Goal: Information Seeking & Learning: Learn about a topic

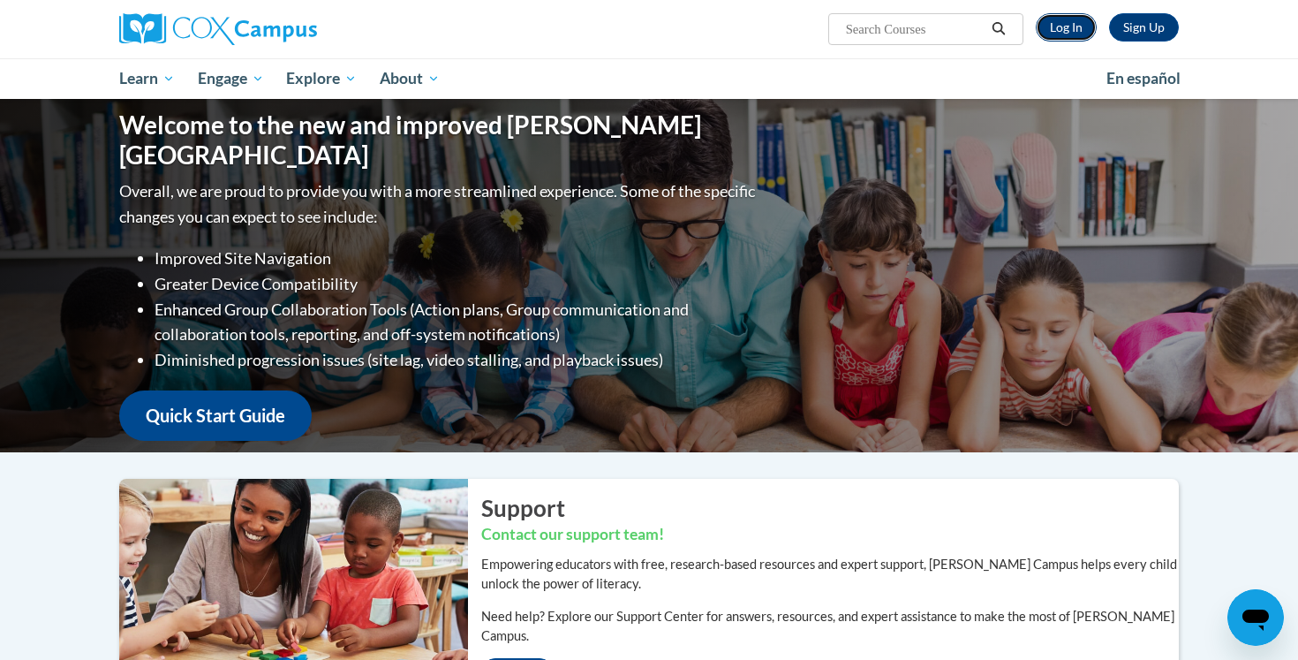
click at [1060, 28] on link "Log In" at bounding box center [1066, 27] width 61 height 28
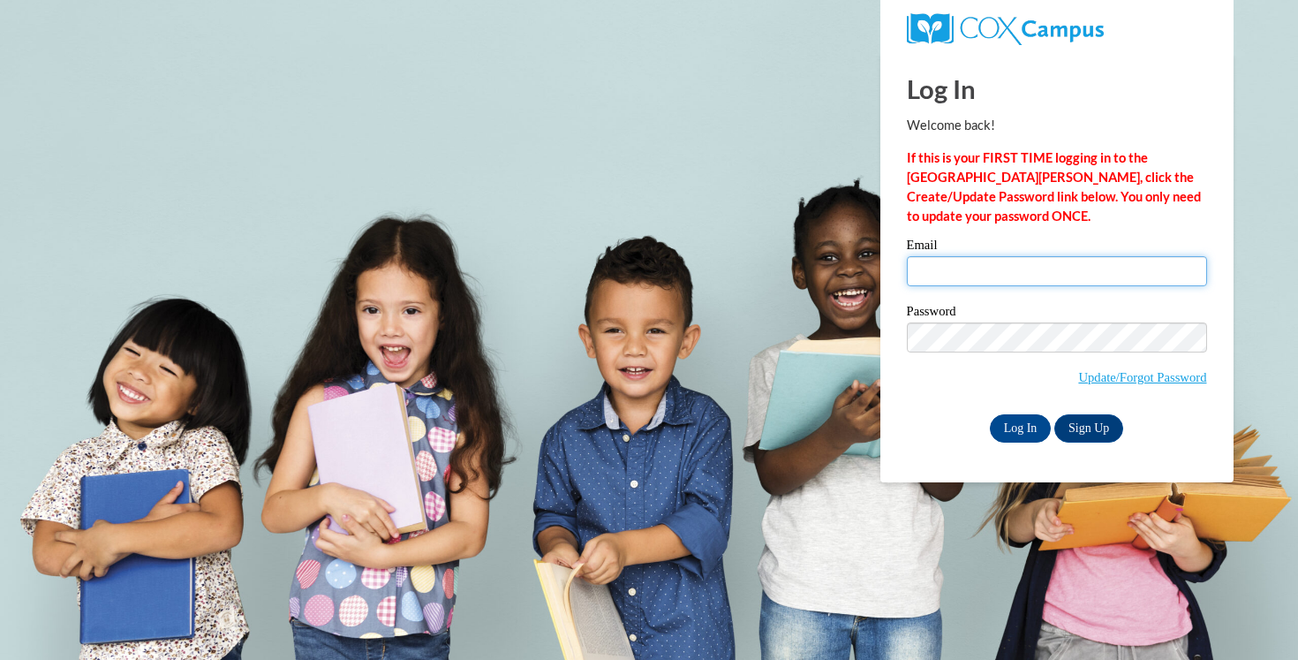
click at [1042, 257] on input "Email" at bounding box center [1057, 271] width 300 height 30
type input "aschara@waukesha.k12.wi.us"
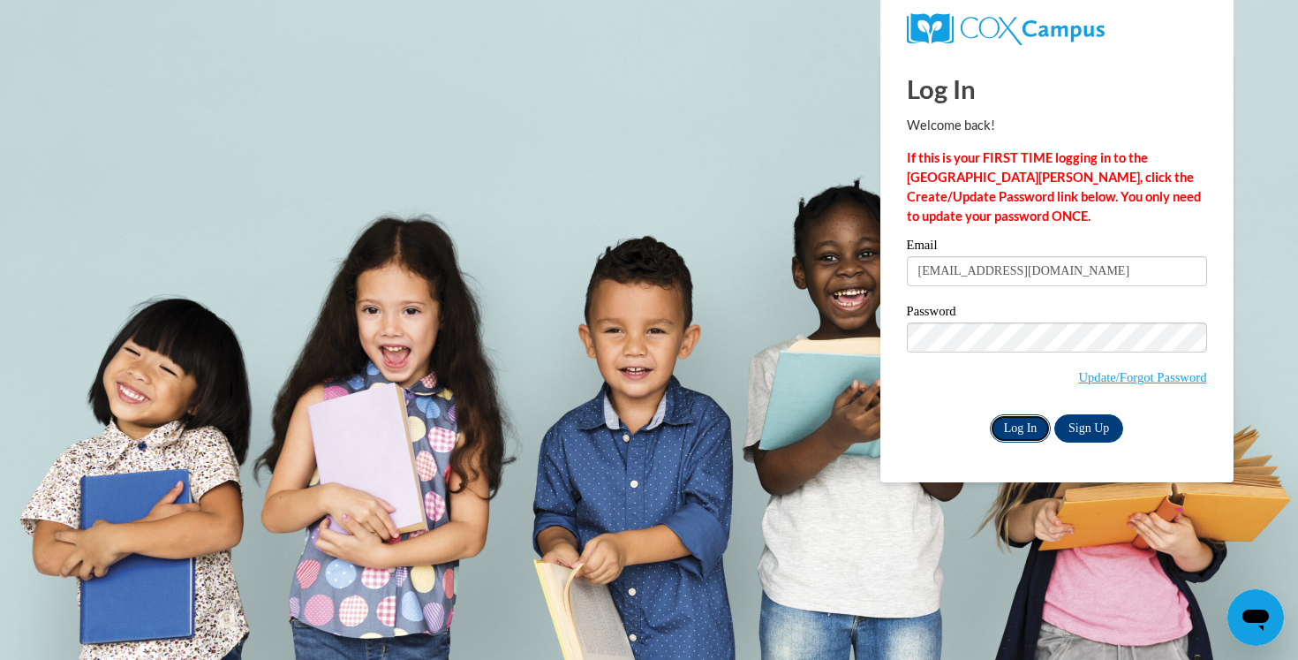
click at [1018, 432] on input "Log In" at bounding box center [1021, 428] width 62 height 28
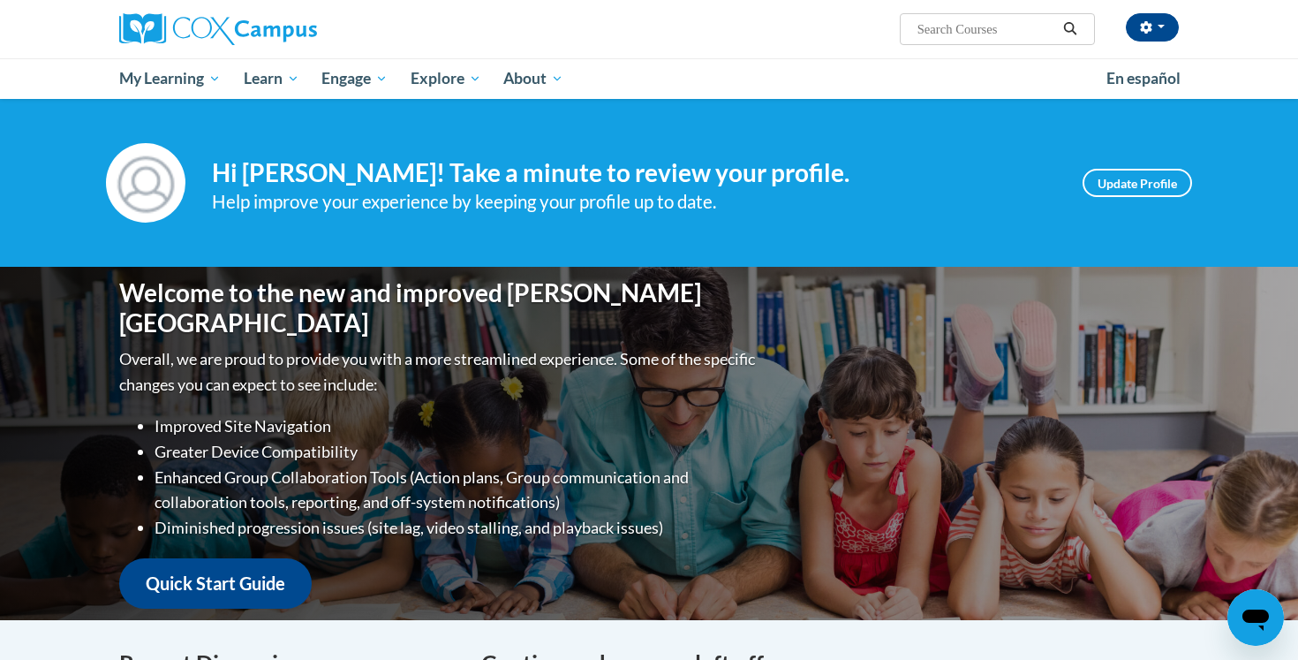
click at [960, 23] on input "Search..." at bounding box center [986, 29] width 141 height 21
type input "read aloud"
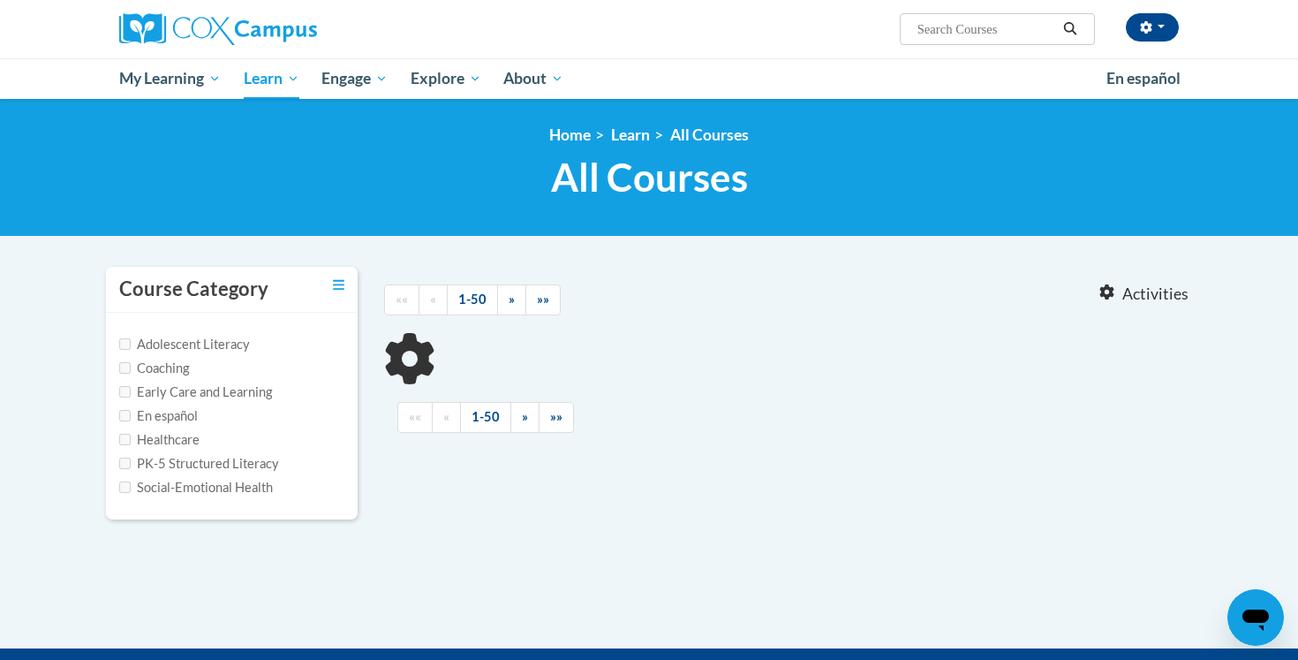
type input "read aloud"
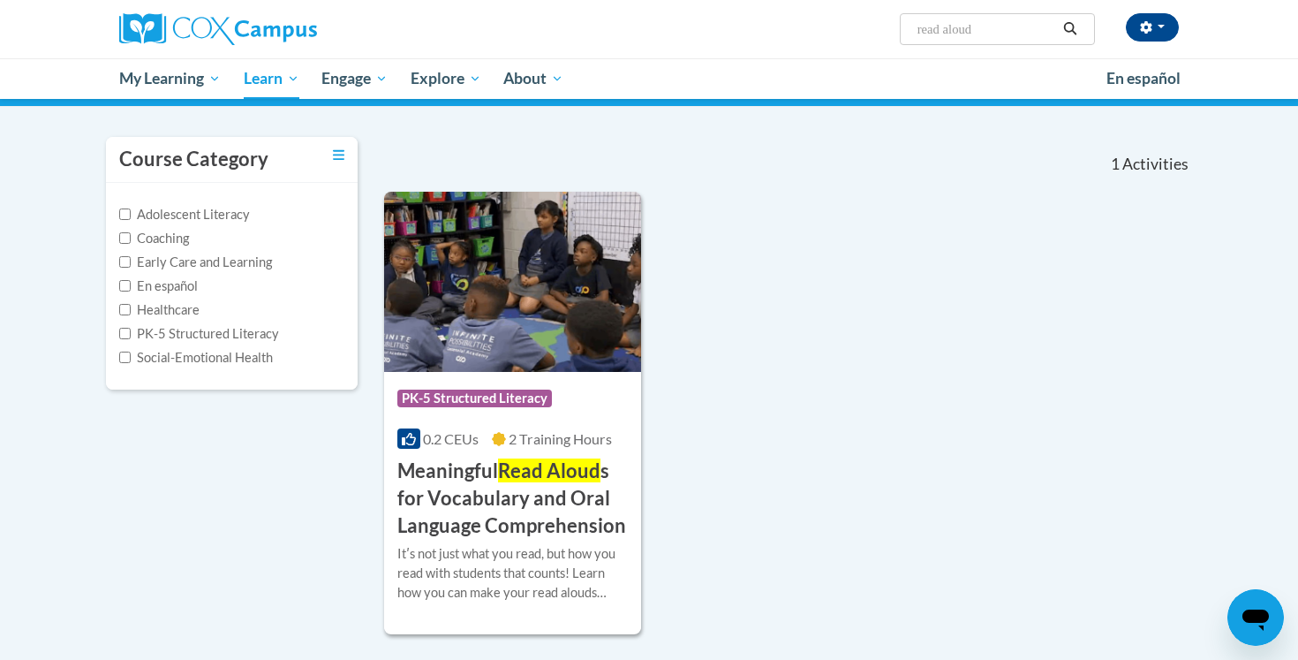
scroll to position [122, 0]
